Goal: Communication & Community: Answer question/provide support

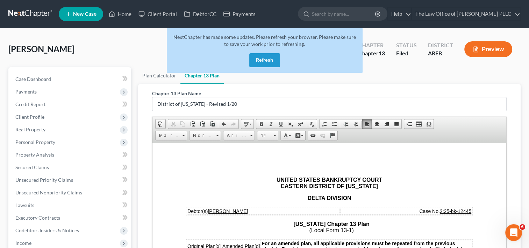
scroll to position [1201, 0]
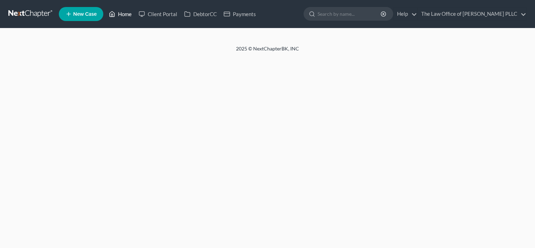
click at [114, 14] on icon at bounding box center [112, 14] width 6 height 8
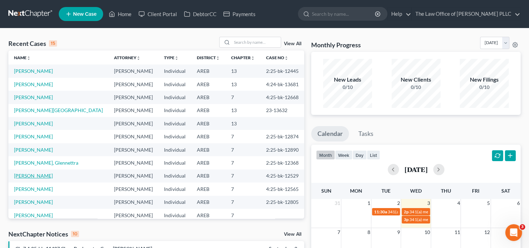
click at [30, 174] on link "[PERSON_NAME]" at bounding box center [33, 176] width 39 height 6
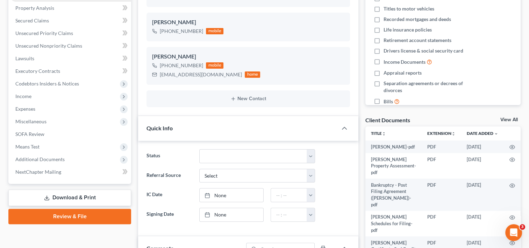
scroll to position [170, 0]
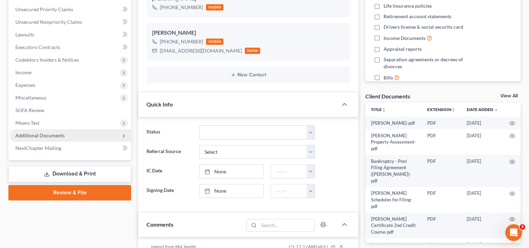
click at [52, 135] on span "Additional Documents" at bounding box center [39, 135] width 49 height 6
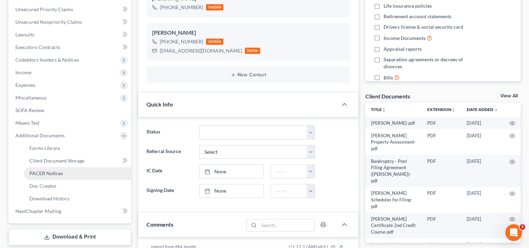
click at [57, 174] on span "PACER Notices" at bounding box center [46, 173] width 34 height 6
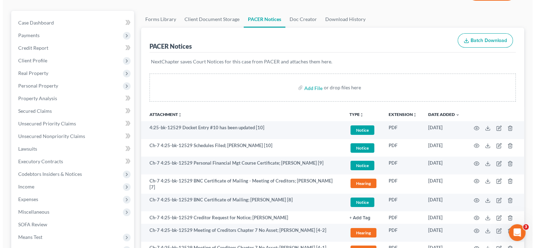
scroll to position [98, 0]
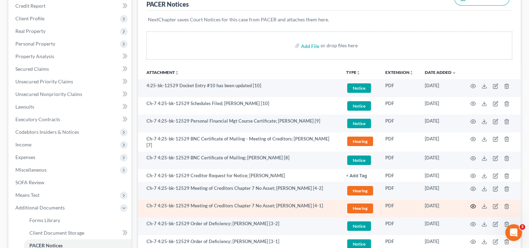
drag, startPoint x: 473, startPoint y: 187, endPoint x: 474, endPoint y: 202, distance: 15.1
click at [474, 203] on icon "button" at bounding box center [474, 206] width 6 height 6
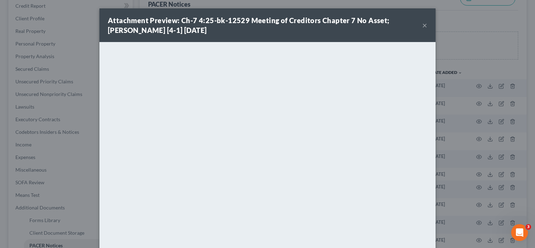
scroll to position [55, 0]
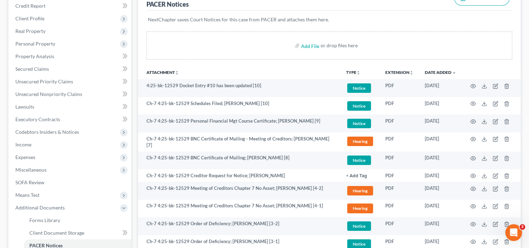
click at [338, 159] on td "Ch-7 4:25-bk-12529 BNC Certificate of Mailing; [PERSON_NAME] [8]" at bounding box center [239, 161] width 203 height 18
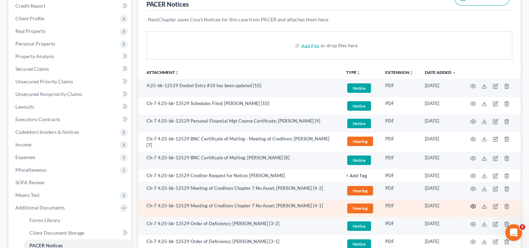
click at [472, 204] on icon "button" at bounding box center [473, 206] width 5 height 4
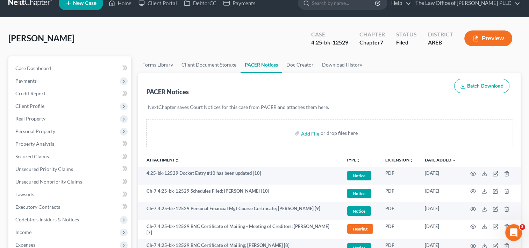
scroll to position [0, 0]
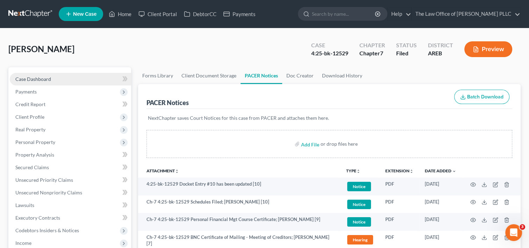
click at [64, 78] on link "Case Dashboard" at bounding box center [70, 79] width 121 height 13
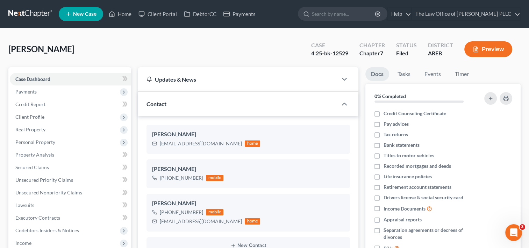
scroll to position [1011, 0]
click at [125, 15] on link "Home" at bounding box center [120, 14] width 30 height 13
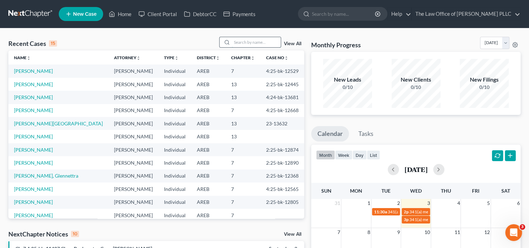
click at [242, 42] on input "search" at bounding box center [256, 42] width 49 height 10
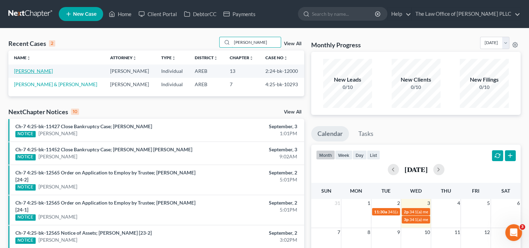
type input "[PERSON_NAME]"
click at [38, 72] on link "[PERSON_NAME]" at bounding box center [33, 71] width 39 height 6
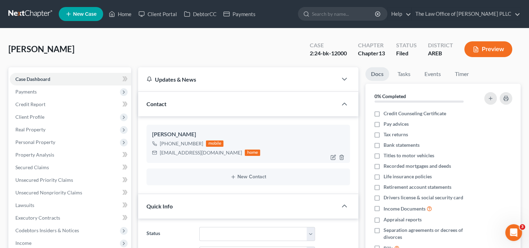
scroll to position [3988, 0]
drag, startPoint x: 231, startPoint y: 163, endPoint x: 239, endPoint y: 170, distance: 10.9
click at [239, 170] on ng-include "[PERSON_NAME] [PHONE_NUMBER] mobile [EMAIL_ADDRESS][DOMAIN_NAME] home New Conta…" at bounding box center [249, 155] width 204 height 60
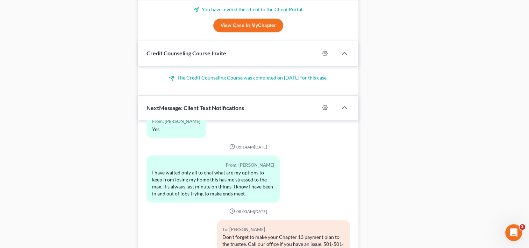
scroll to position [624, 0]
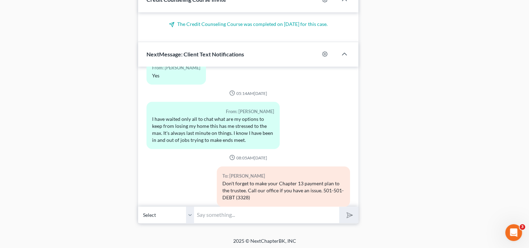
click at [232, 214] on input "text" at bounding box center [266, 214] width 145 height 17
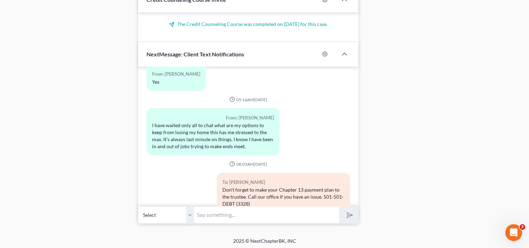
scroll to position [3988, 0]
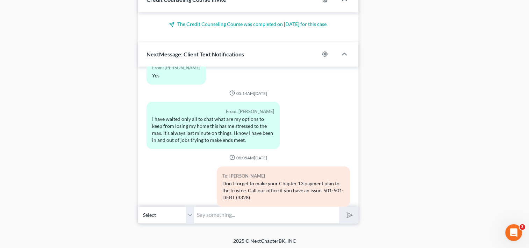
click at [231, 208] on input "text" at bounding box center [266, 214] width 145 height 17
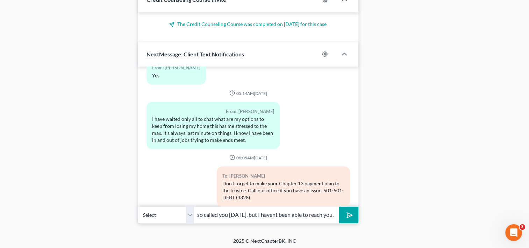
scroll to position [0, 190]
type input "Hi [PERSON_NAME]. I tried calling you again [DATE]. I left you a message. We al…"
click at [339, 206] on button "submit" at bounding box center [348, 214] width 19 height 16
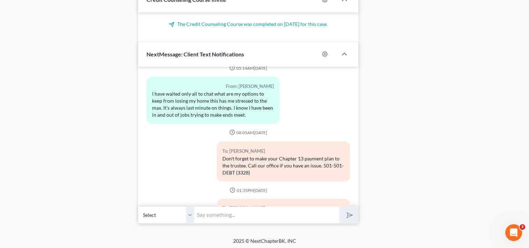
scroll to position [4045, 0]
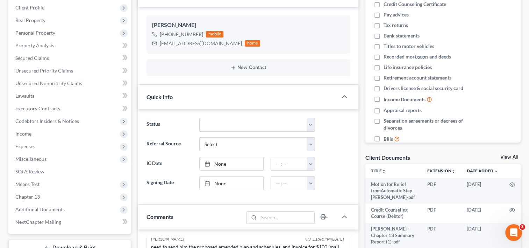
scroll to position [0, 0]
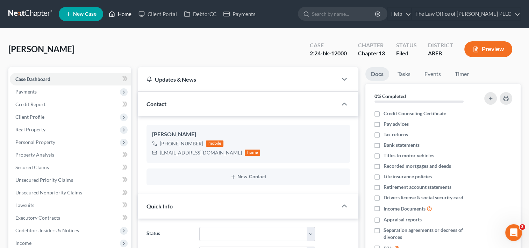
click at [131, 10] on link "Home" at bounding box center [120, 14] width 30 height 13
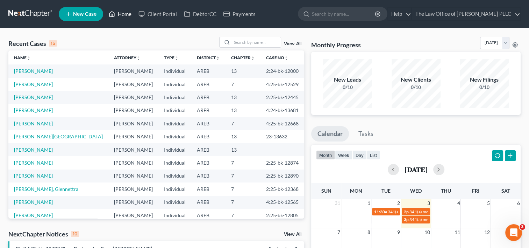
scroll to position [28, 0]
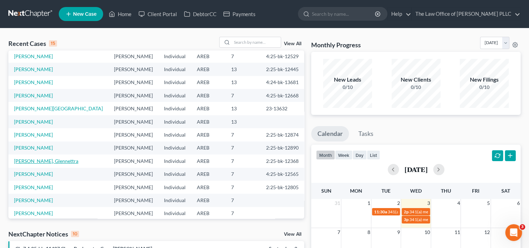
click at [40, 159] on link "[PERSON_NAME], Glennettra" at bounding box center [46, 161] width 64 height 6
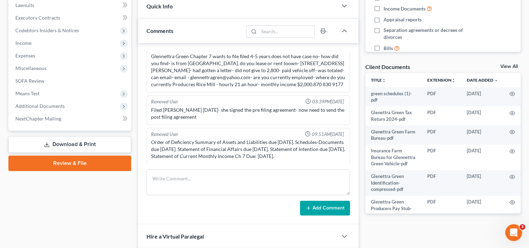
scroll to position [201, 0]
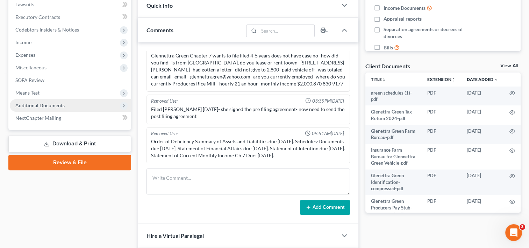
click at [59, 105] on span "Additional Documents" at bounding box center [39, 105] width 49 height 6
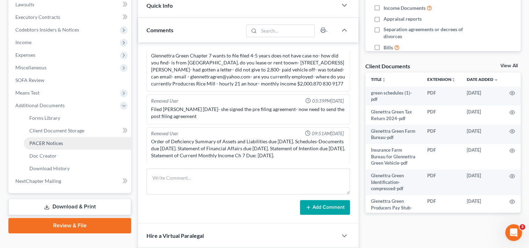
click at [57, 145] on span "PACER Notices" at bounding box center [46, 143] width 34 height 6
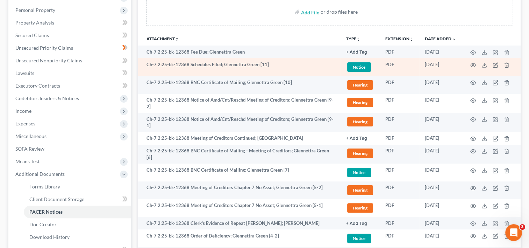
scroll to position [134, 0]
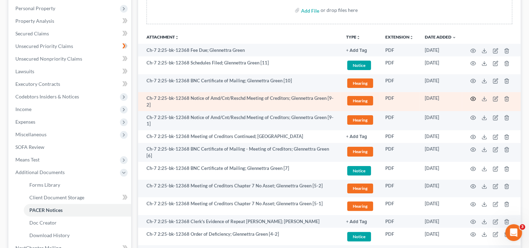
click at [472, 97] on icon "button" at bounding box center [473, 99] width 5 height 4
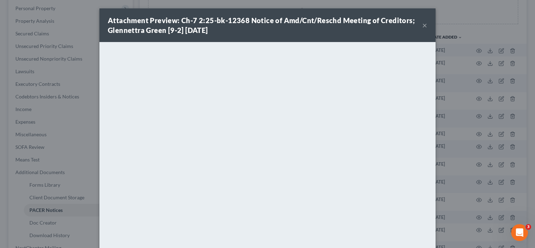
click at [422, 26] on button "×" at bounding box center [424, 25] width 5 height 8
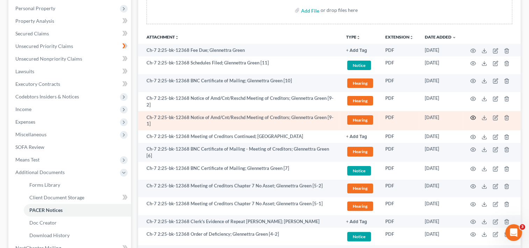
click at [471, 117] on icon "button" at bounding box center [474, 118] width 6 height 6
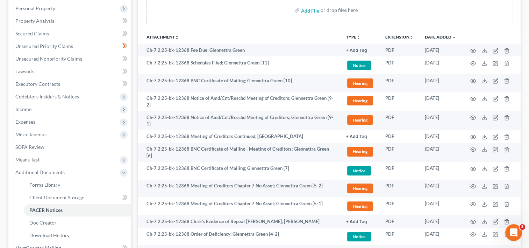
scroll to position [0, 0]
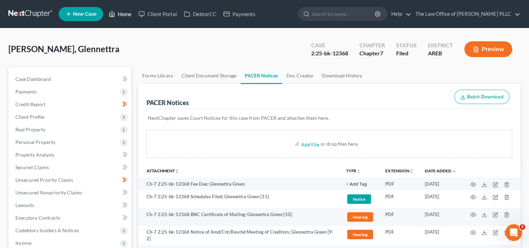
click at [113, 18] on link "Home" at bounding box center [120, 14] width 30 height 13
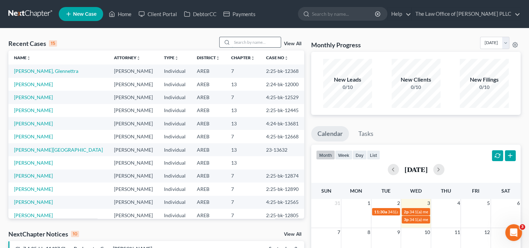
click at [247, 43] on input "search" at bounding box center [256, 42] width 49 height 10
type input "[PERSON_NAME]"
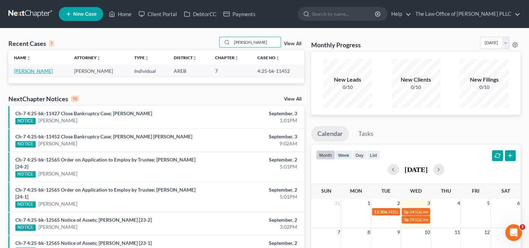
click at [43, 70] on link "[PERSON_NAME]" at bounding box center [33, 71] width 39 height 6
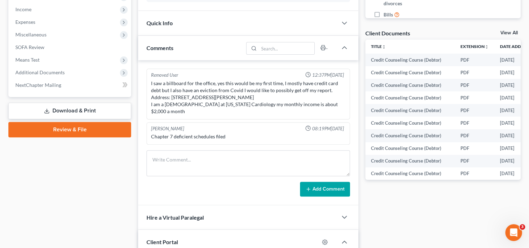
scroll to position [234, 0]
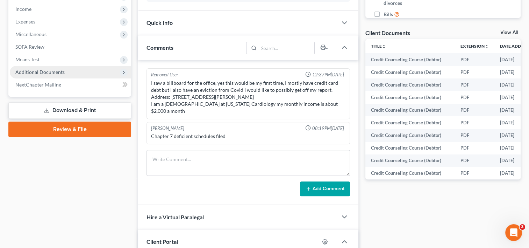
click at [39, 69] on span "Additional Documents" at bounding box center [39, 72] width 49 height 6
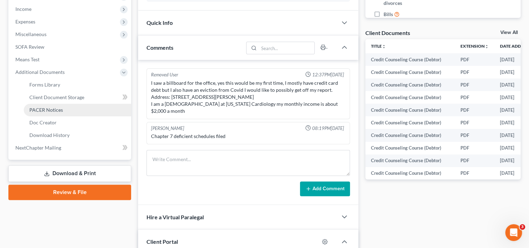
click at [51, 105] on link "PACER Notices" at bounding box center [77, 110] width 107 height 13
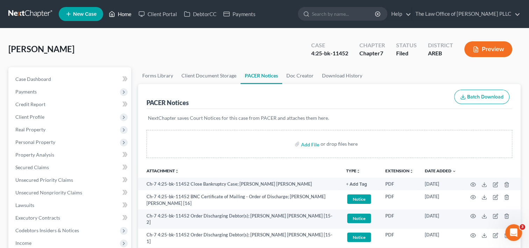
click at [129, 10] on link "Home" at bounding box center [120, 14] width 30 height 13
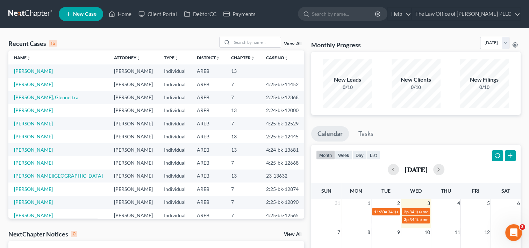
click at [37, 136] on link "[PERSON_NAME]" at bounding box center [33, 136] width 39 height 6
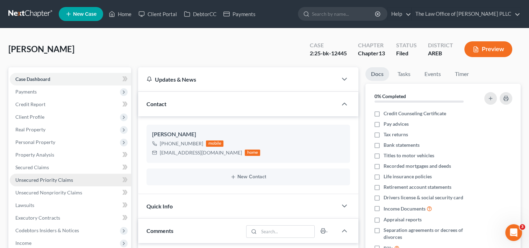
scroll to position [199, 0]
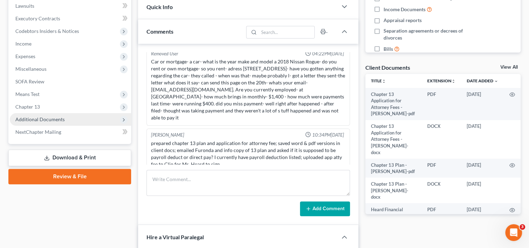
click at [50, 121] on span "Additional Documents" at bounding box center [39, 119] width 49 height 6
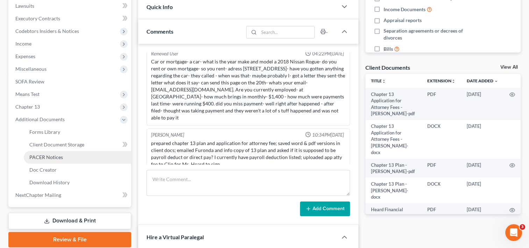
click at [55, 157] on span "PACER Notices" at bounding box center [46, 157] width 34 height 6
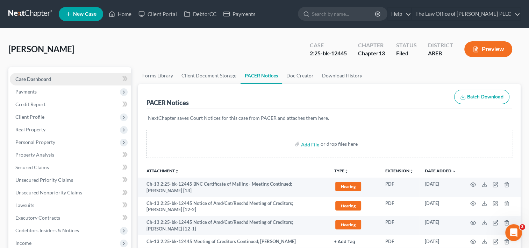
click at [50, 77] on span "Case Dashboard" at bounding box center [33, 79] width 36 height 6
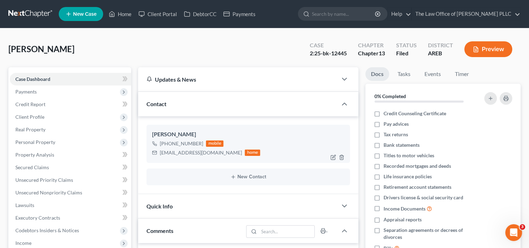
scroll to position [1384, 0]
drag, startPoint x: 160, startPoint y: 153, endPoint x: 224, endPoint y: 156, distance: 64.1
click at [224, 156] on div "[EMAIL_ADDRESS][DOMAIN_NAME] home" at bounding box center [206, 152] width 108 height 9
copy div "[EMAIL_ADDRESS][DOMAIN_NAME]"
click at [129, 14] on link "Home" at bounding box center [120, 14] width 30 height 13
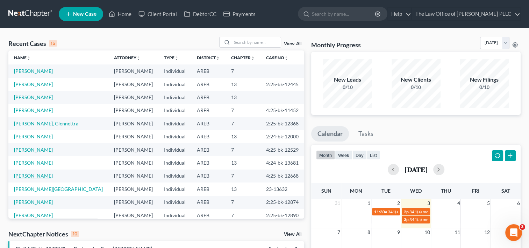
click at [27, 177] on link "[PERSON_NAME]" at bounding box center [33, 176] width 39 height 6
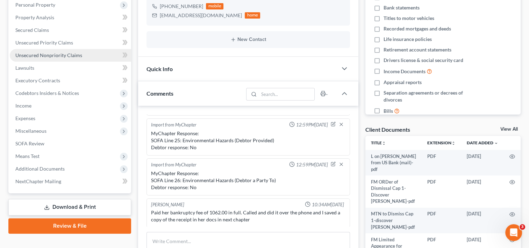
scroll to position [143, 0]
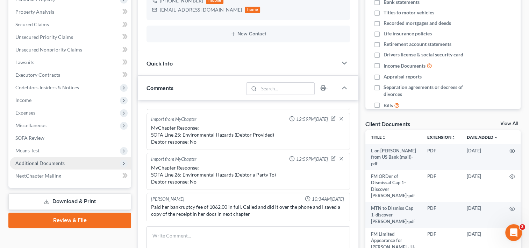
click at [47, 164] on span "Additional Documents" at bounding box center [39, 163] width 49 height 6
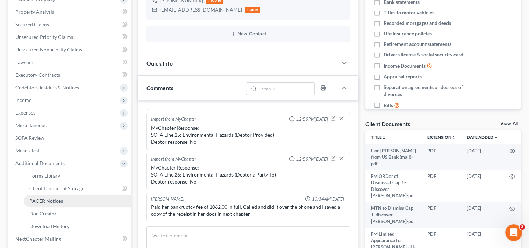
click at [58, 201] on span "PACER Notices" at bounding box center [46, 201] width 34 height 6
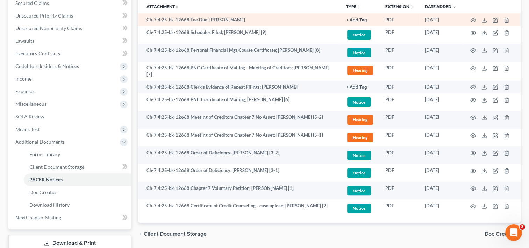
scroll to position [182, 0]
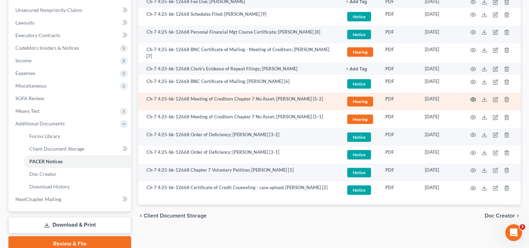
click at [472, 97] on icon "button" at bounding box center [474, 100] width 6 height 6
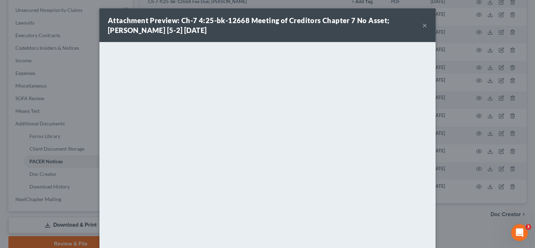
click at [422, 28] on button "×" at bounding box center [424, 25] width 5 height 8
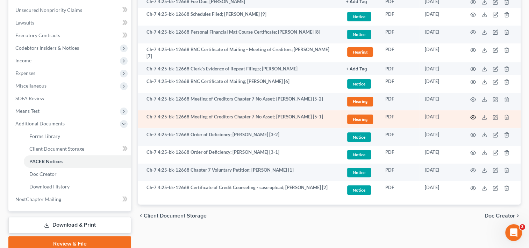
click at [472, 114] on icon "button" at bounding box center [474, 117] width 6 height 6
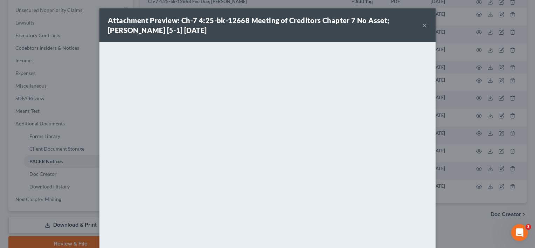
click at [422, 24] on button "×" at bounding box center [424, 25] width 5 height 8
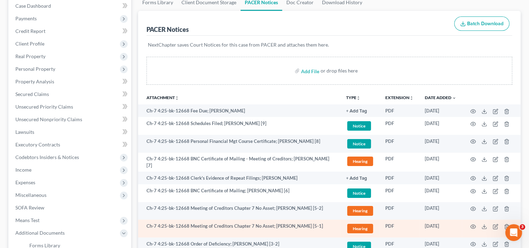
scroll to position [0, 0]
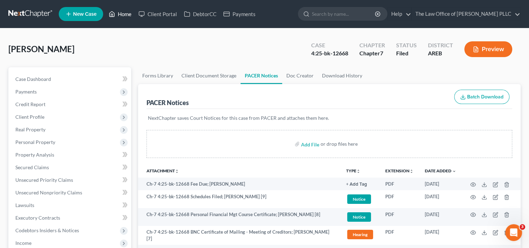
click at [122, 13] on link "Home" at bounding box center [120, 14] width 30 height 13
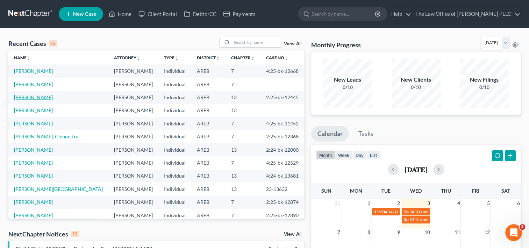
click at [36, 95] on link "[PERSON_NAME]" at bounding box center [33, 97] width 39 height 6
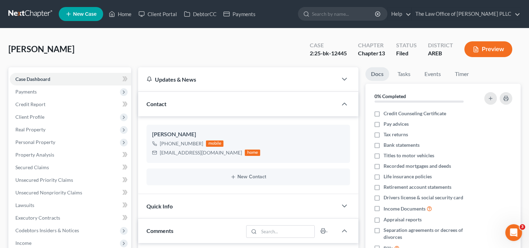
scroll to position [1384, 0]
drag, startPoint x: 309, startPoint y: 53, endPoint x: 347, endPoint y: 52, distance: 37.4
click at [347, 52] on div "2:25-bk-12445" at bounding box center [328, 53] width 37 height 8
copy div "2:25-bk-12445"
click at [128, 14] on link "Home" at bounding box center [120, 14] width 30 height 13
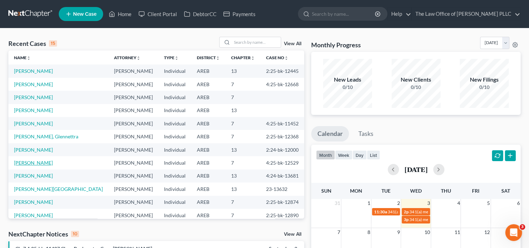
click at [34, 164] on link "[PERSON_NAME]" at bounding box center [33, 163] width 39 height 6
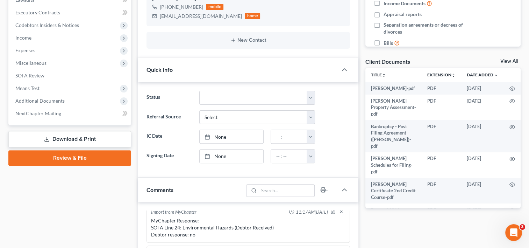
scroll to position [255, 0]
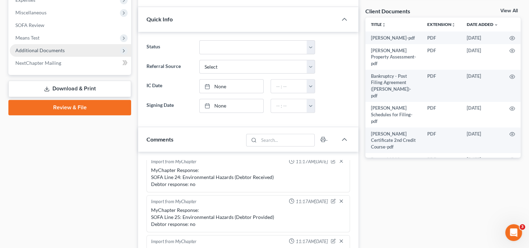
click at [62, 50] on span "Additional Documents" at bounding box center [39, 50] width 49 height 6
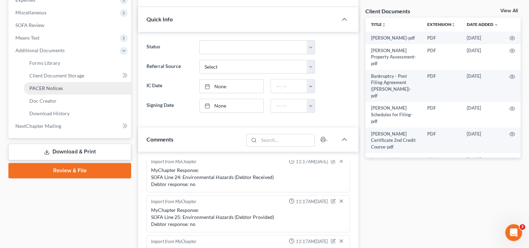
click at [54, 85] on span "PACER Notices" at bounding box center [46, 88] width 34 height 6
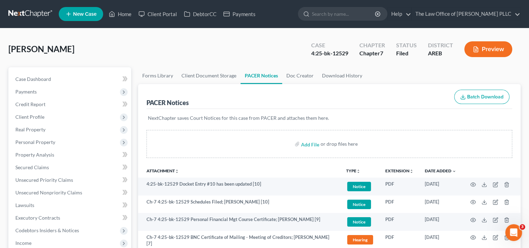
scroll to position [147, 0]
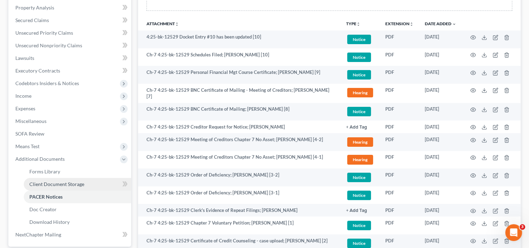
click at [54, 185] on span "Client Document Storage" at bounding box center [56, 184] width 55 height 6
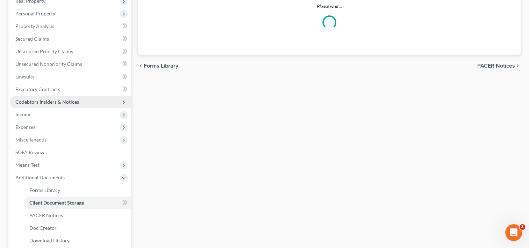
select select "0"
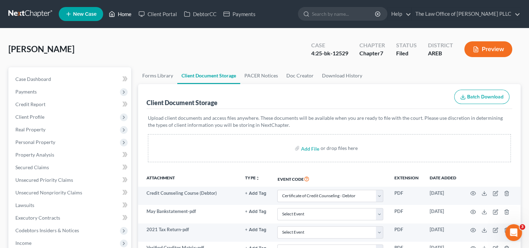
click at [124, 15] on link "Home" at bounding box center [120, 14] width 30 height 13
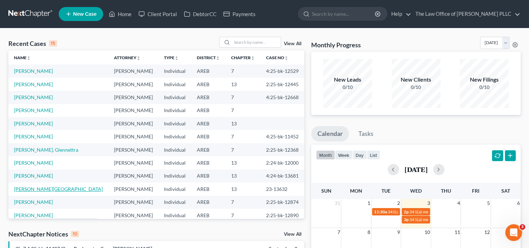
click at [49, 189] on link "[PERSON_NAME][GEOGRAPHIC_DATA]" at bounding box center [58, 189] width 89 height 6
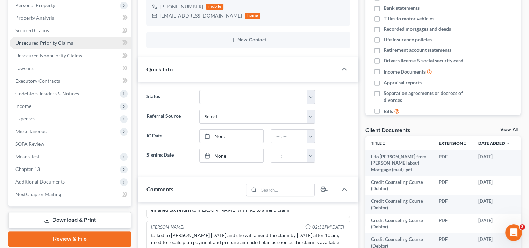
scroll to position [150, 0]
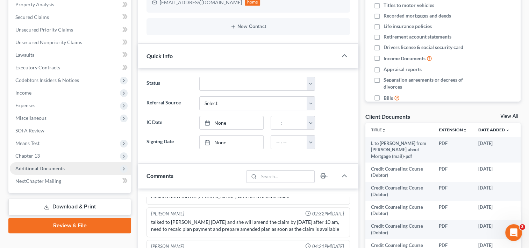
click at [74, 166] on span "Additional Documents" at bounding box center [70, 168] width 121 height 13
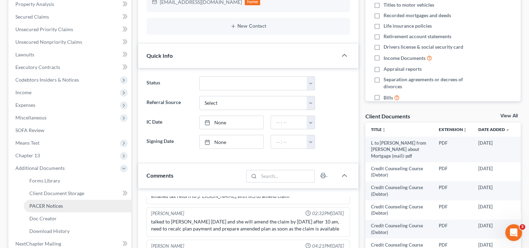
click at [51, 204] on span "PACER Notices" at bounding box center [46, 206] width 34 height 6
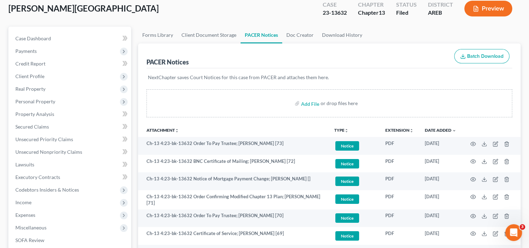
scroll to position [42, 0]
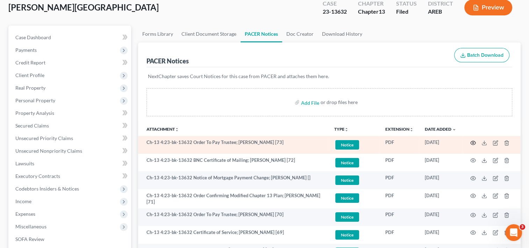
click at [473, 143] on icon "button" at bounding box center [474, 143] width 6 height 6
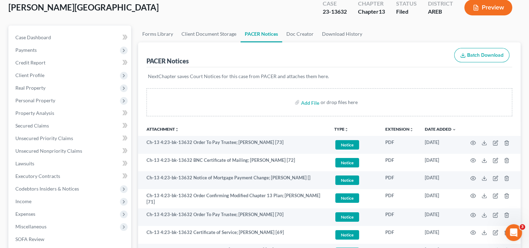
scroll to position [0, 0]
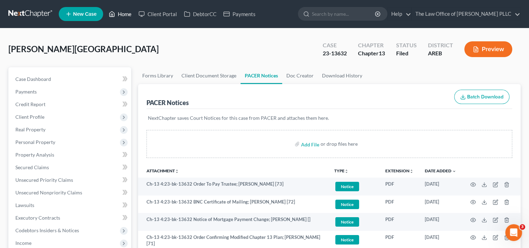
click at [127, 15] on link "Home" at bounding box center [120, 14] width 30 height 13
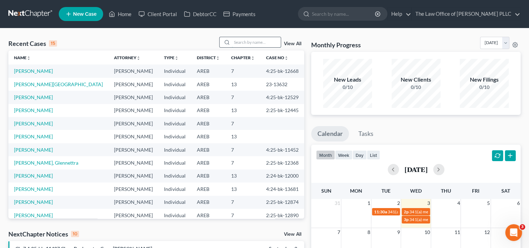
click at [250, 45] on input "search" at bounding box center [256, 42] width 49 height 10
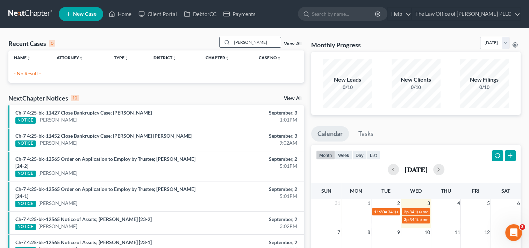
type input "[PERSON_NAME]"
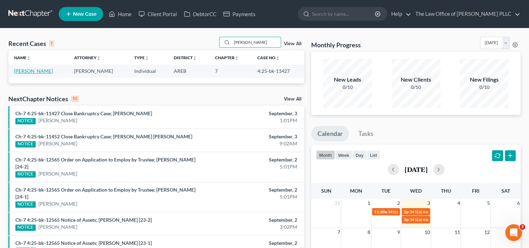
click at [34, 71] on link "[PERSON_NAME]" at bounding box center [33, 71] width 39 height 6
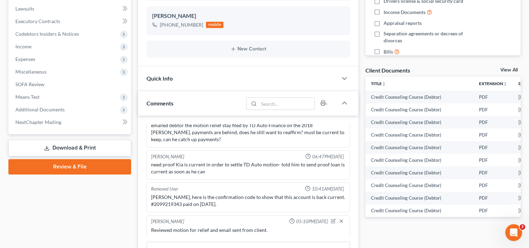
scroll to position [2306, 0]
click at [48, 112] on span "Additional Documents" at bounding box center [39, 109] width 49 height 6
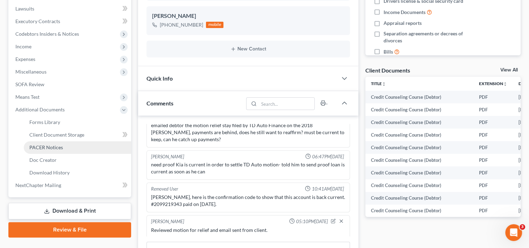
click at [51, 147] on span "PACER Notices" at bounding box center [46, 147] width 34 height 6
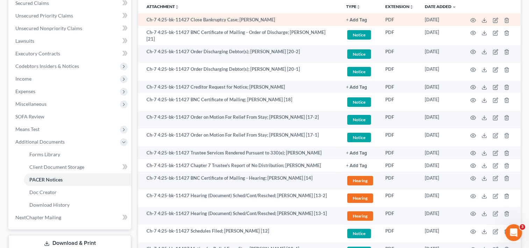
scroll to position [166, 0]
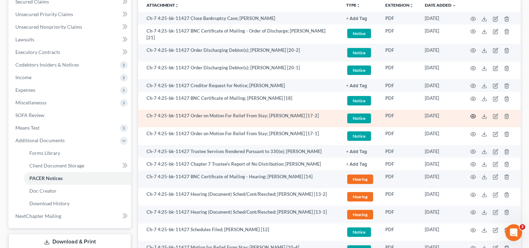
click at [472, 114] on icon "button" at bounding box center [474, 116] width 6 height 6
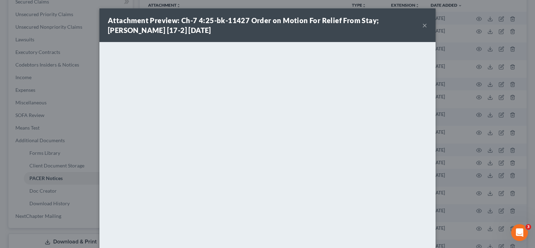
click at [423, 27] on button "×" at bounding box center [424, 25] width 5 height 8
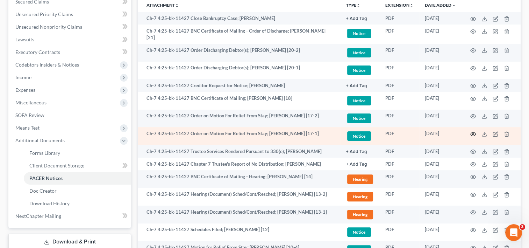
click at [473, 132] on icon "button" at bounding box center [474, 134] width 6 height 6
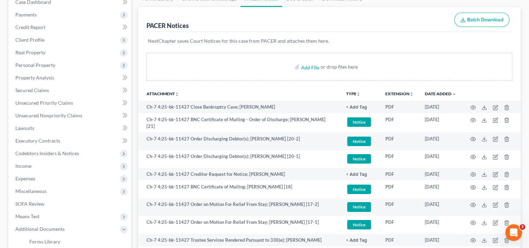
scroll to position [0, 0]
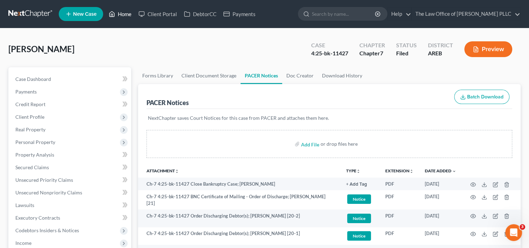
click at [118, 13] on link "Home" at bounding box center [120, 14] width 30 height 13
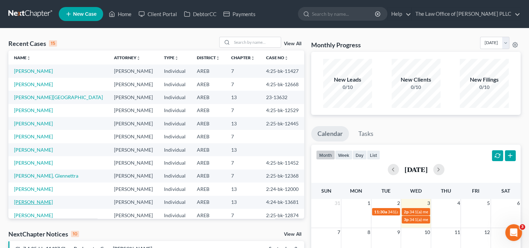
click at [40, 202] on link "[PERSON_NAME]" at bounding box center [33, 202] width 39 height 6
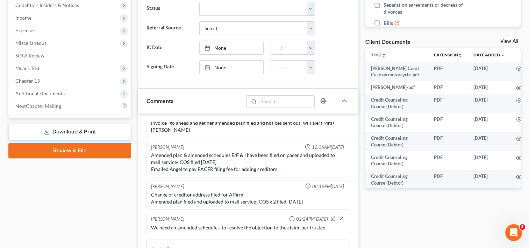
scroll to position [225, 0]
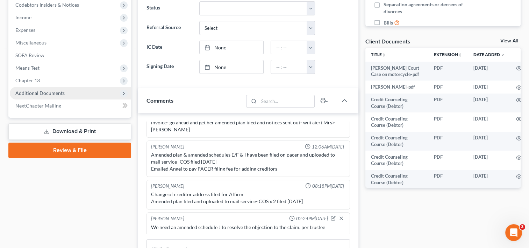
click at [68, 89] on span "Additional Documents" at bounding box center [70, 93] width 121 height 13
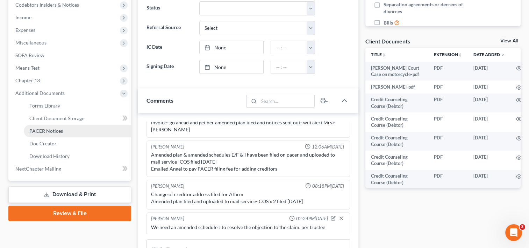
click at [55, 132] on span "PACER Notices" at bounding box center [46, 131] width 34 height 6
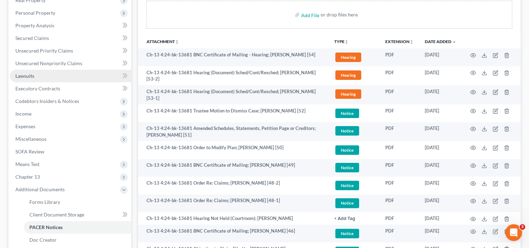
scroll to position [129, 0]
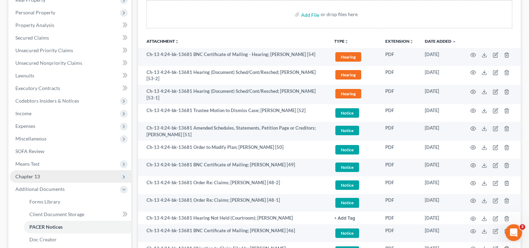
click at [38, 175] on span "Chapter 13" at bounding box center [27, 176] width 24 height 6
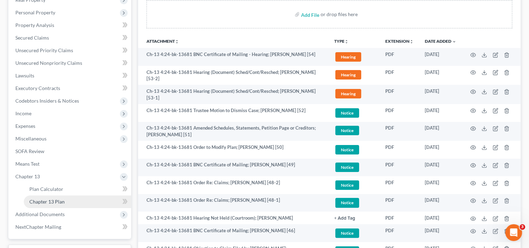
click at [42, 200] on span "Chapter 13 Plan" at bounding box center [46, 201] width 35 height 6
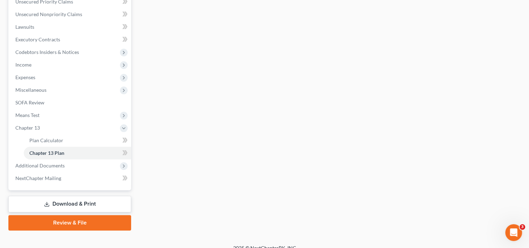
scroll to position [178, 0]
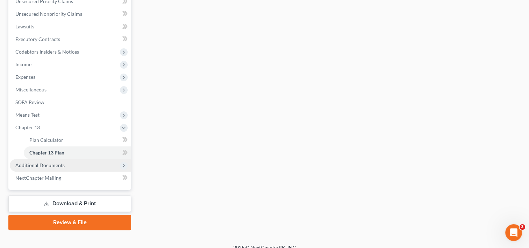
click at [35, 164] on span "Additional Documents" at bounding box center [39, 165] width 49 height 6
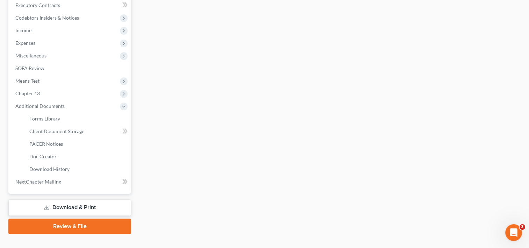
scroll to position [213, 0]
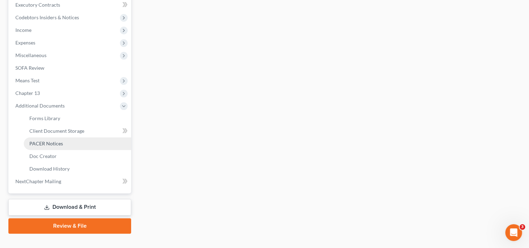
click at [52, 143] on span "PACER Notices" at bounding box center [46, 143] width 34 height 6
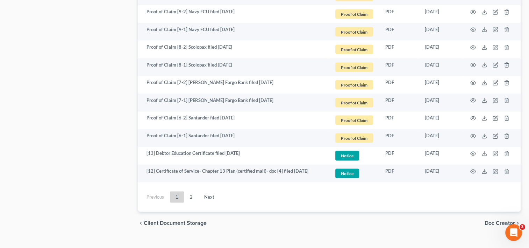
scroll to position [1330, 0]
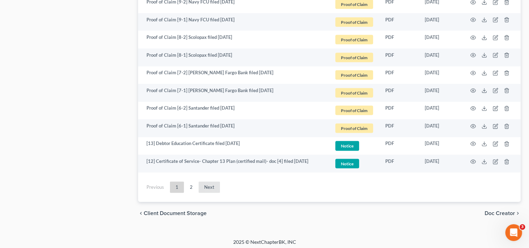
click at [206, 182] on link "Next" at bounding box center [209, 187] width 21 height 11
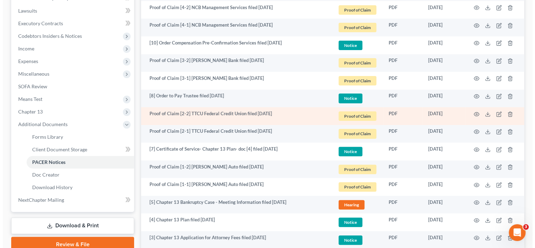
scroll to position [308, 0]
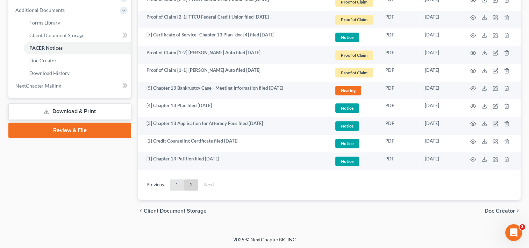
click at [174, 184] on link "1" at bounding box center [177, 184] width 14 height 11
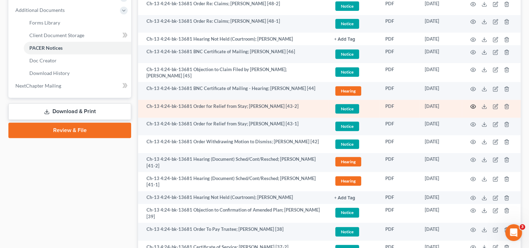
click at [473, 107] on icon "button" at bounding box center [474, 107] width 6 height 6
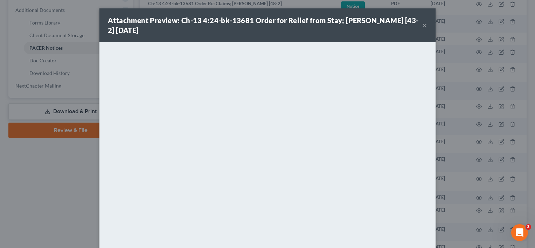
click at [422, 26] on button "×" at bounding box center [424, 25] width 5 height 8
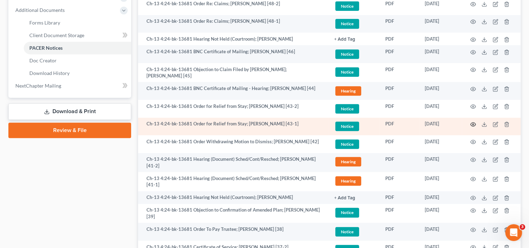
click at [473, 124] on circle "button" at bounding box center [473, 124] width 1 height 1
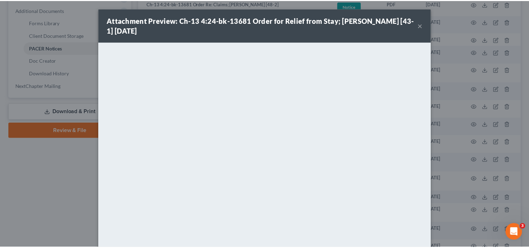
scroll to position [55, 0]
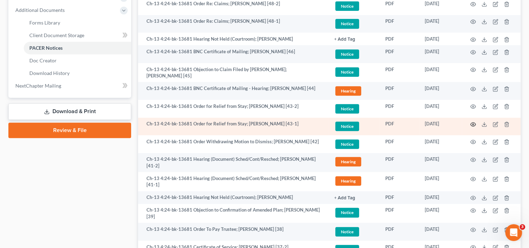
click at [474, 121] on icon "button" at bounding box center [474, 124] width 6 height 6
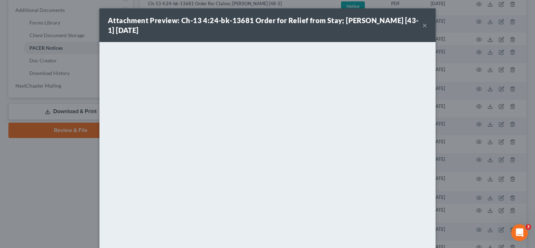
click at [422, 27] on button "×" at bounding box center [424, 25] width 5 height 8
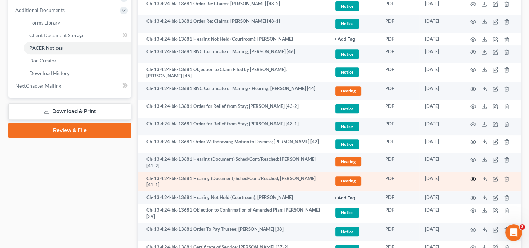
click at [474, 177] on icon "button" at bounding box center [473, 179] width 5 height 4
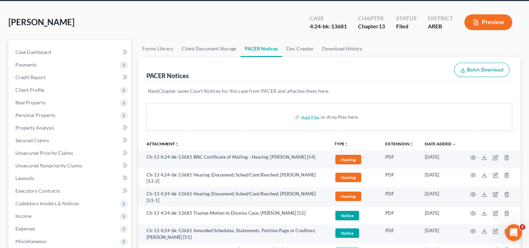
scroll to position [0, 0]
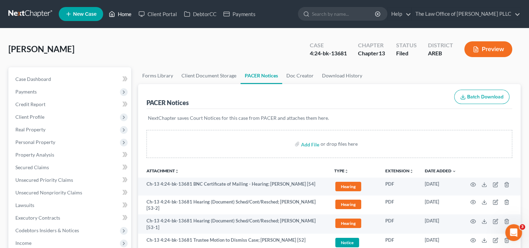
click at [124, 12] on link "Home" at bounding box center [120, 14] width 30 height 13
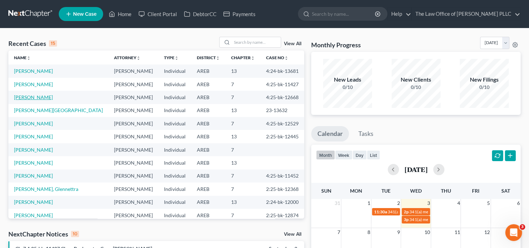
click at [32, 94] on link "[PERSON_NAME]" at bounding box center [33, 97] width 39 height 6
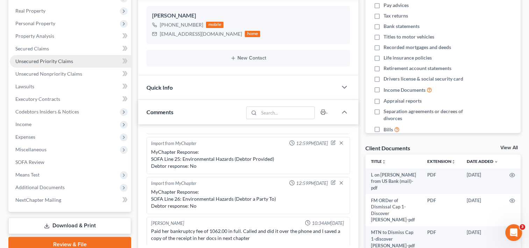
scroll to position [175, 0]
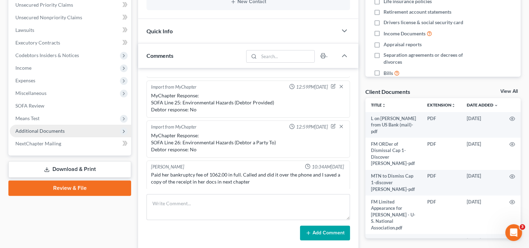
click at [45, 132] on span "Additional Documents" at bounding box center [39, 131] width 49 height 6
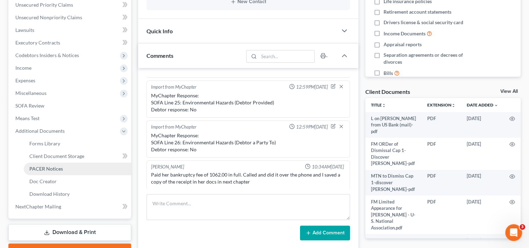
click at [50, 167] on span "PACER Notices" at bounding box center [46, 169] width 34 height 6
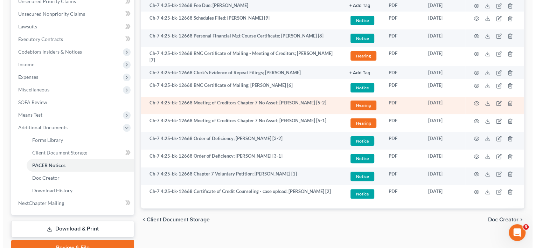
scroll to position [179, 0]
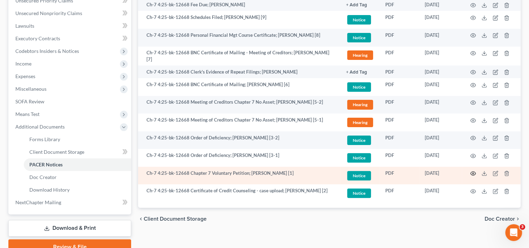
click at [473, 173] on circle "button" at bounding box center [473, 173] width 1 height 1
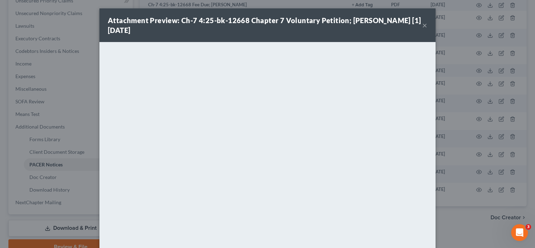
click at [422, 24] on button "×" at bounding box center [424, 25] width 5 height 8
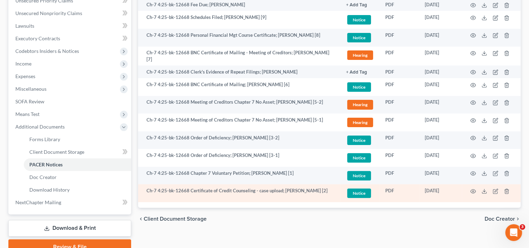
click at [476, 188] on td at bounding box center [491, 193] width 59 height 18
click at [472, 189] on icon "button" at bounding box center [474, 191] width 6 height 6
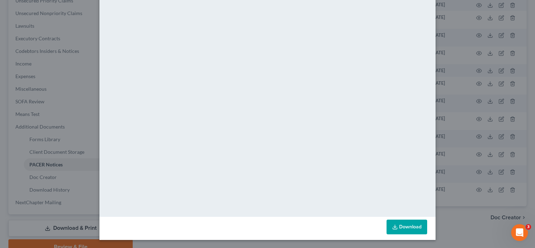
scroll to position [0, 0]
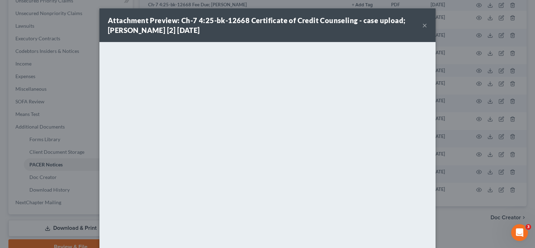
click at [422, 26] on button "×" at bounding box center [424, 25] width 5 height 8
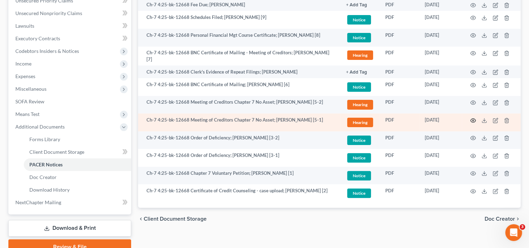
click at [473, 120] on circle "button" at bounding box center [473, 120] width 1 height 1
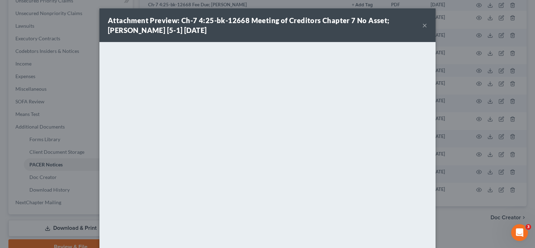
click at [84, 40] on div "Attachment Preview: Ch-7 4:25-bk-12668 Meeting of Creditors Chapter 7 No Asset;…" at bounding box center [267, 124] width 535 height 248
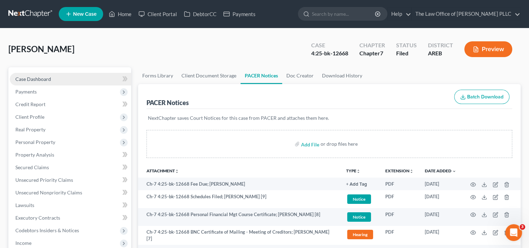
click at [53, 79] on link "Case Dashboard" at bounding box center [70, 79] width 121 height 13
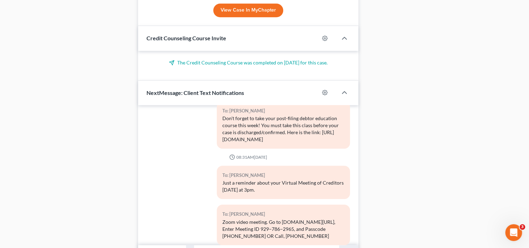
scroll to position [529, 0]
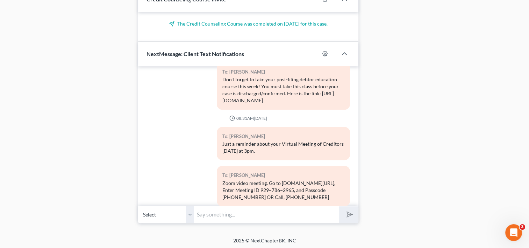
click at [251, 214] on input "text" at bounding box center [266, 214] width 145 height 17
type input "They just called your case and you are not online."
click at [339, 206] on button "submit" at bounding box center [348, 214] width 19 height 16
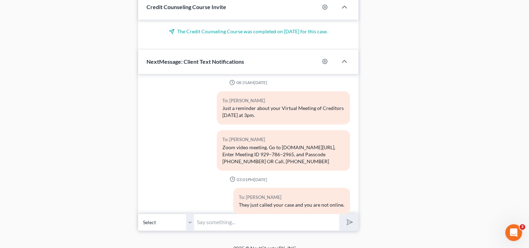
scroll to position [1251, 0]
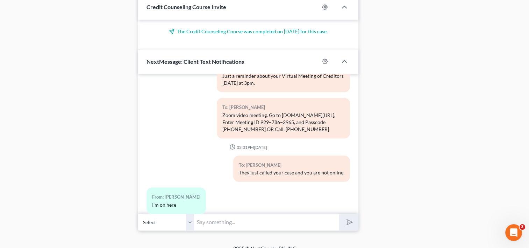
click at [240, 219] on input "text" at bounding box center [266, 221] width 145 height 17
type input "they are probably going to call you last if you dont say something"
click at [339, 214] on button "submit" at bounding box center [348, 222] width 19 height 16
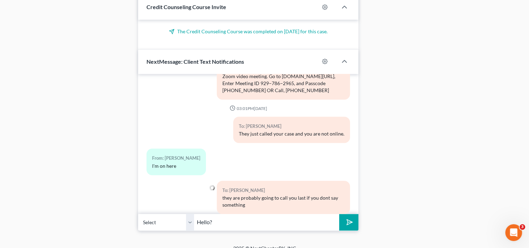
type input "Hello?"
click at [339, 214] on button "submit" at bounding box center [348, 222] width 19 height 16
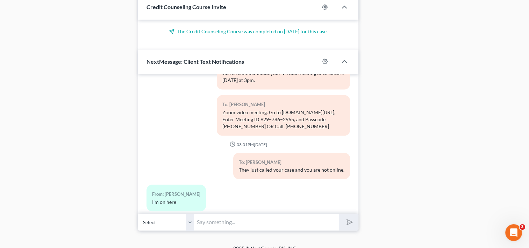
scroll to position [1310, 0]
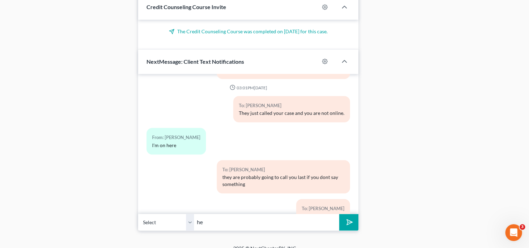
type input "h"
type input "a"
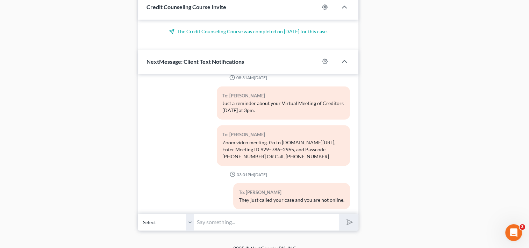
scroll to position [1386, 0]
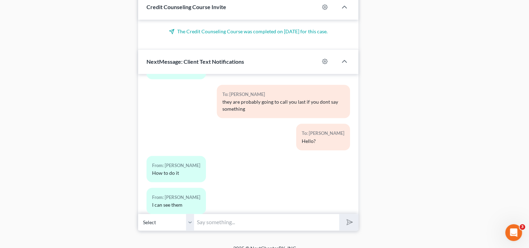
click at [235, 220] on input "text" at bounding box center [266, 221] width 145 height 17
type input "you just come off mute."
click at [339, 214] on button "submit" at bounding box center [348, 222] width 19 height 16
